Goal: Navigation & Orientation: Find specific page/section

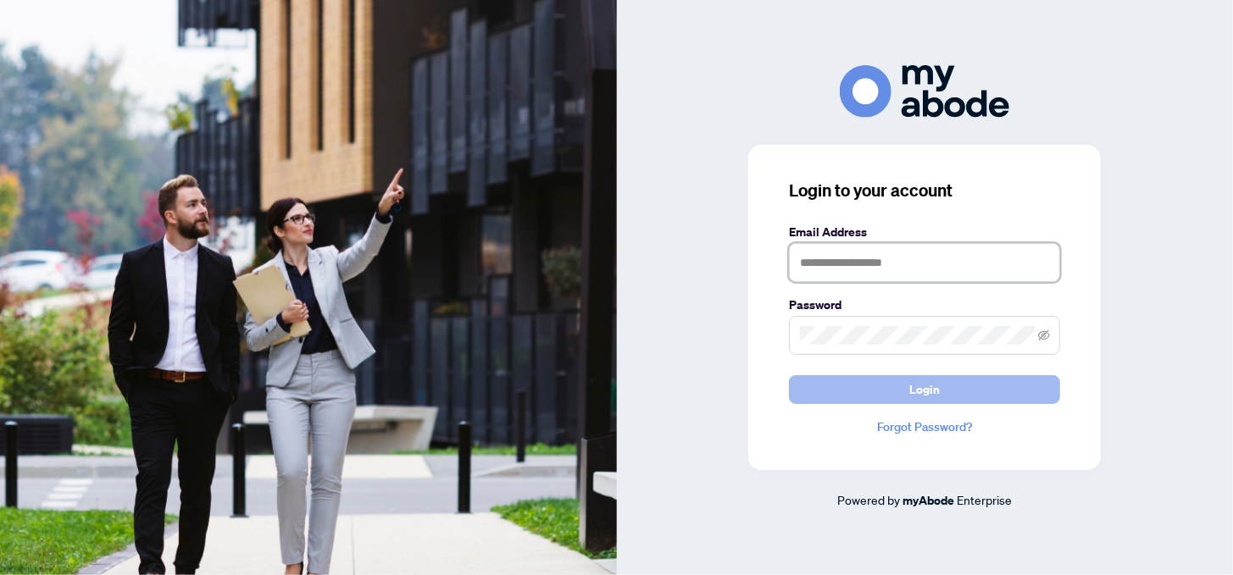
type input "**********"
click at [892, 394] on button "Login" at bounding box center [924, 389] width 271 height 29
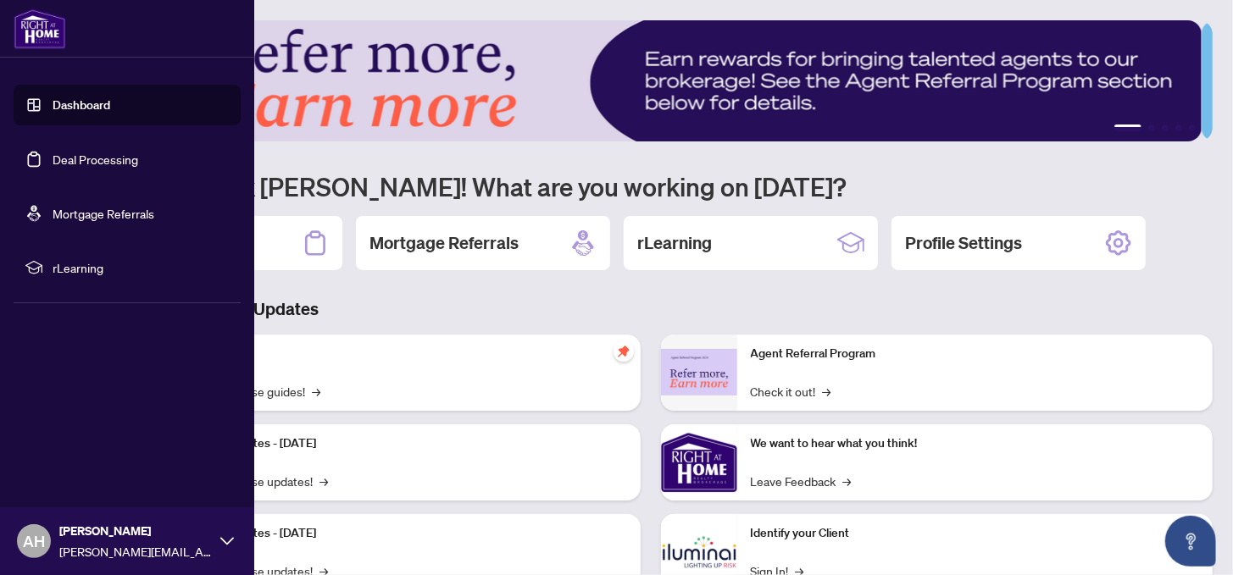
click at [71, 108] on link "Dashboard" at bounding box center [82, 104] width 58 height 15
